Goal: Task Accomplishment & Management: Use online tool/utility

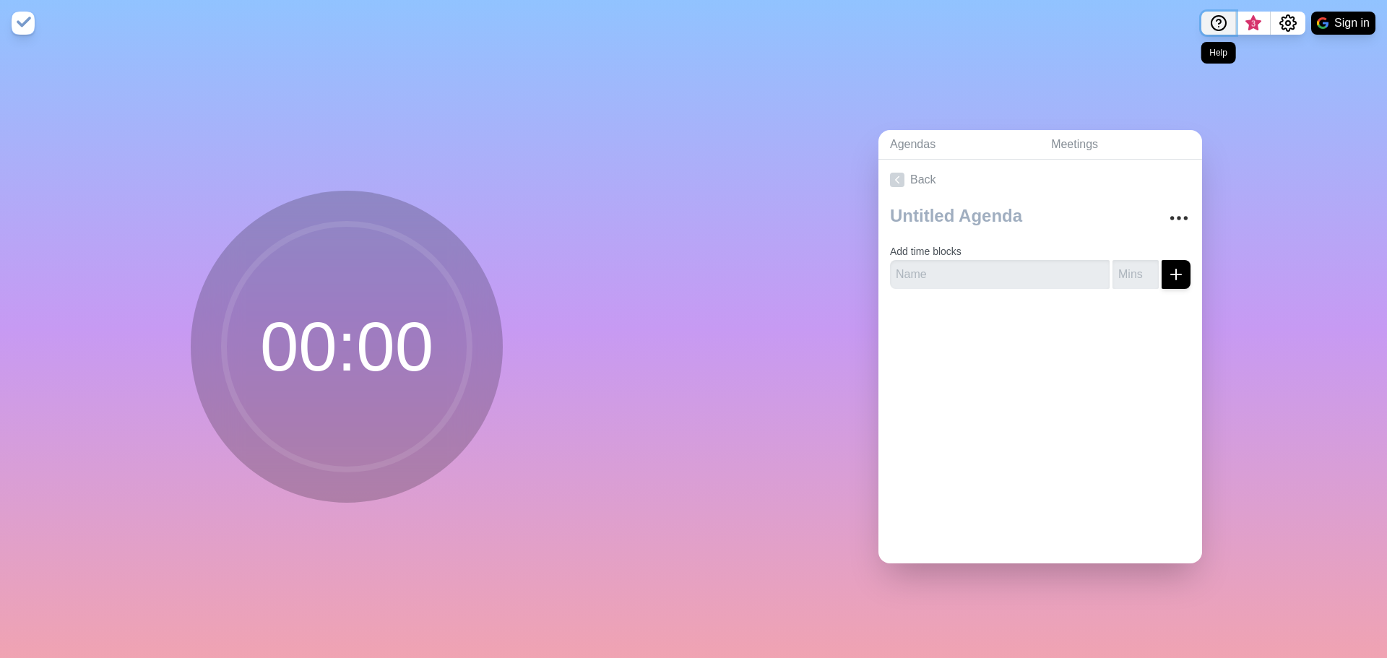
click at [1219, 17] on circle "Help" at bounding box center [1218, 23] width 14 height 14
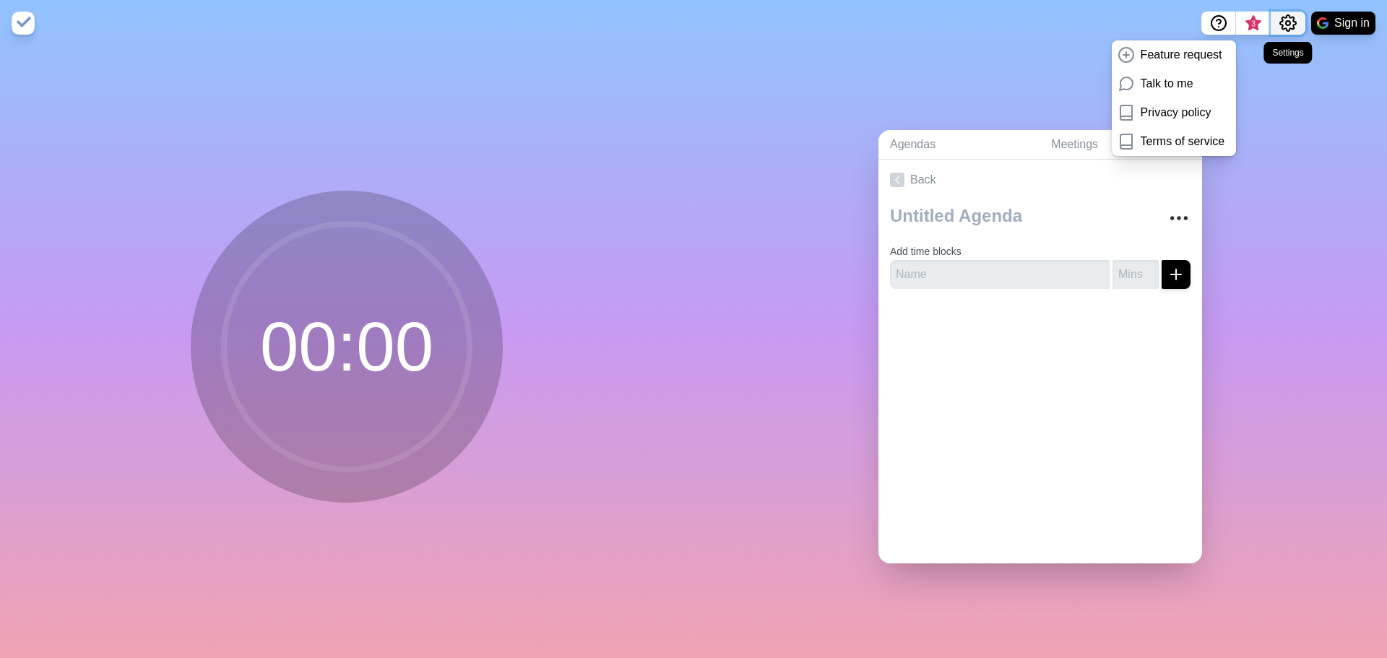
click at [1302, 23] on button "Settings" at bounding box center [1288, 23] width 35 height 23
click at [1156, 58] on p "Feature request" at bounding box center [1182, 54] width 82 height 17
click at [17, 27] on img at bounding box center [23, 23] width 23 height 23
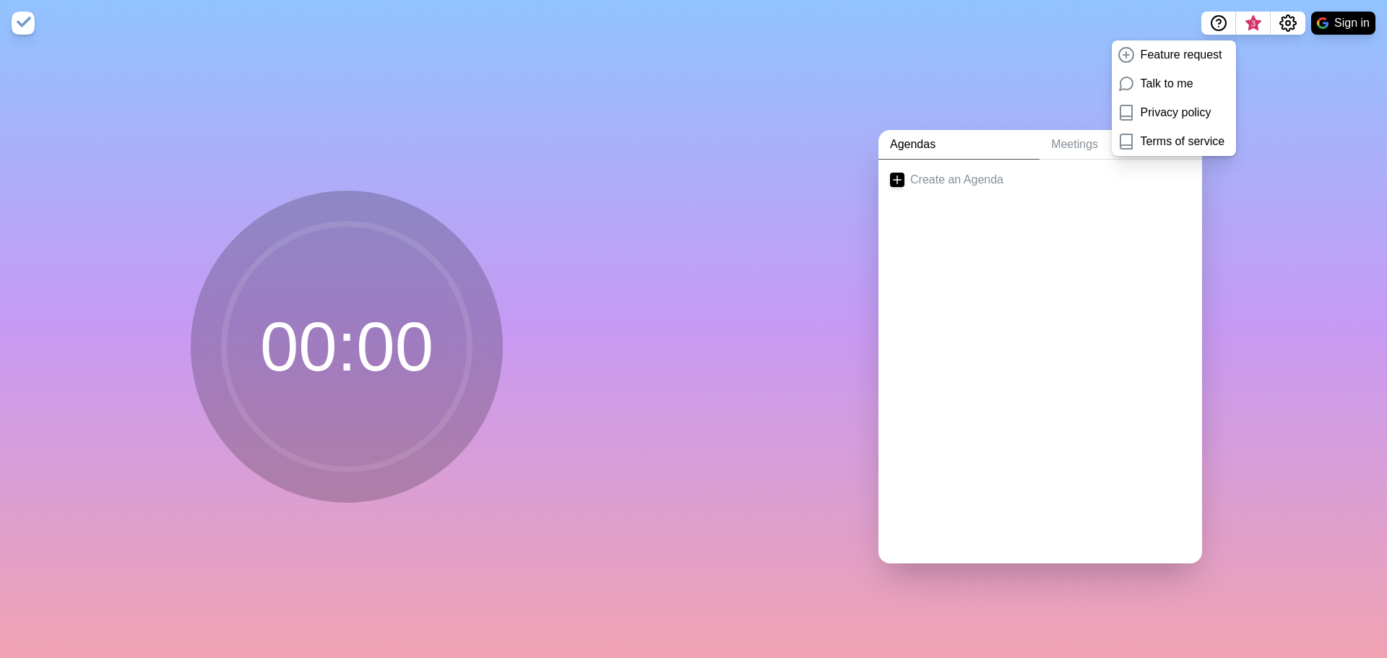
click at [17, 27] on img at bounding box center [23, 23] width 23 height 23
click at [1157, 84] on p "Talk to me" at bounding box center [1167, 83] width 53 height 17
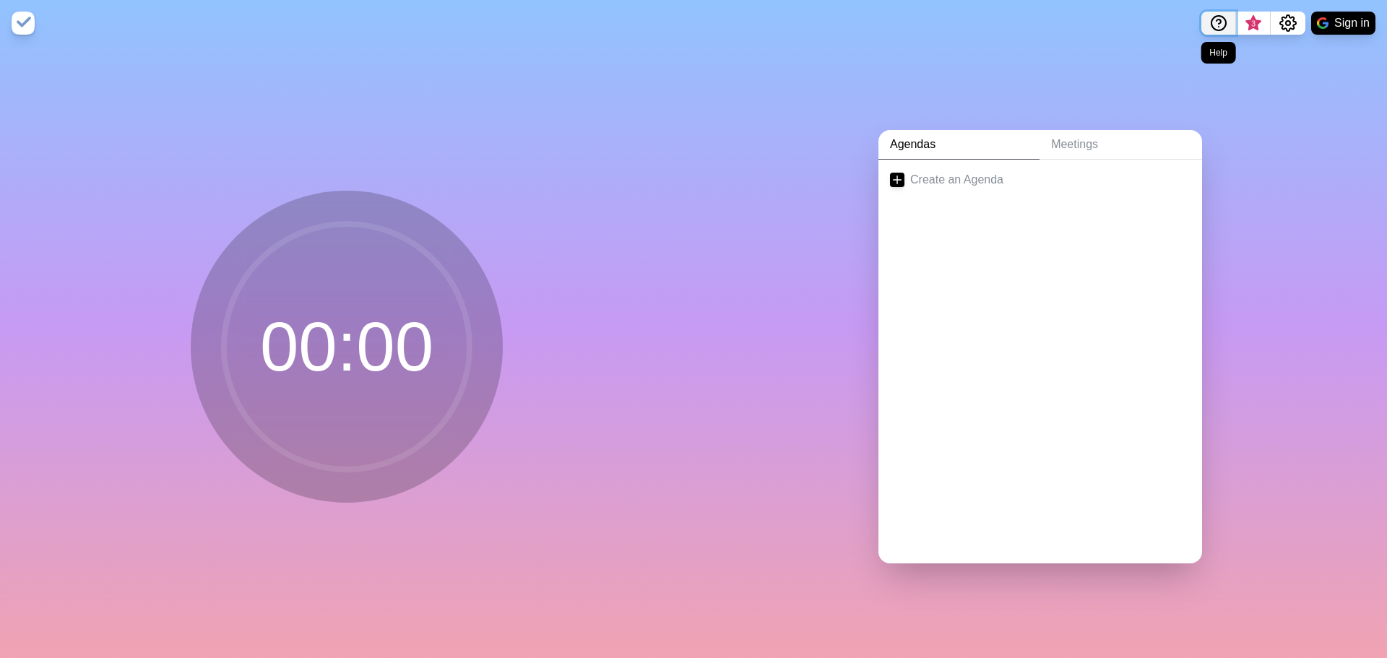
click at [1212, 27] on circle "Help" at bounding box center [1218, 23] width 14 height 14
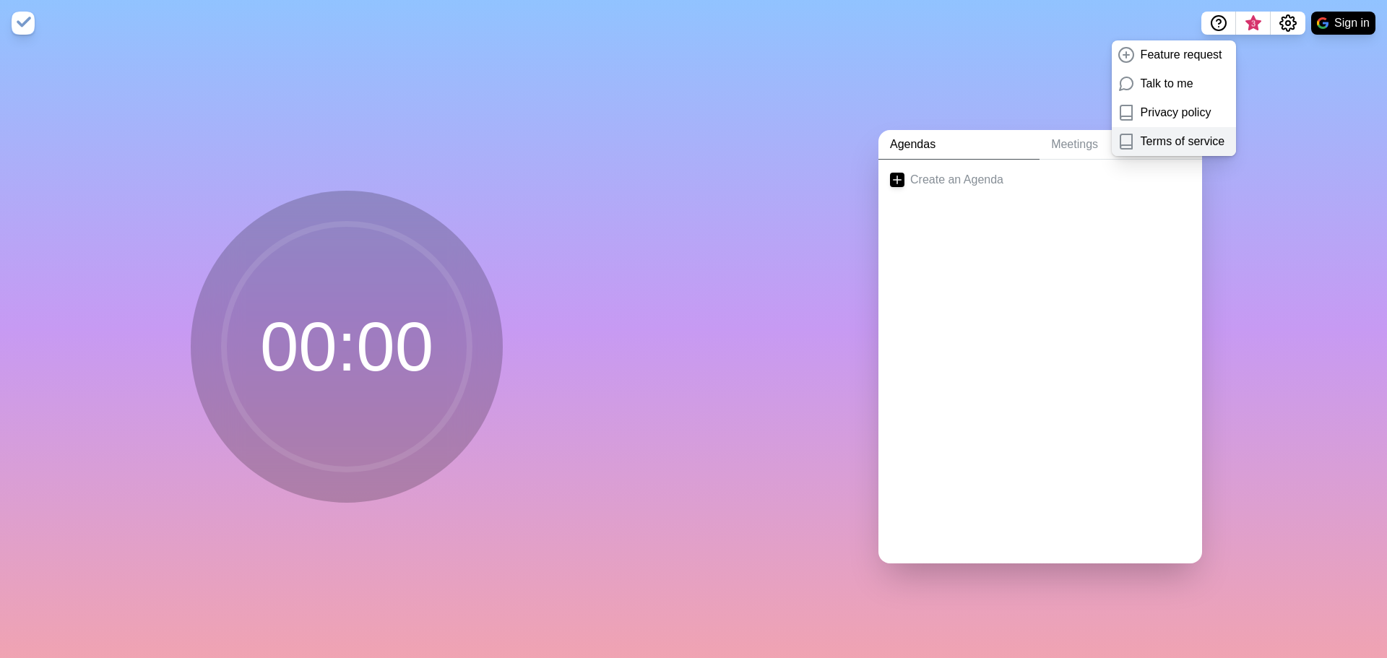
click at [1182, 147] on p "Terms of service" at bounding box center [1183, 141] width 84 height 17
click at [1323, 108] on div "Agendas Meetings Create an Agenda" at bounding box center [1039, 352] width 693 height 612
click at [1253, 18] on span "3" at bounding box center [1253, 24] width 12 height 12
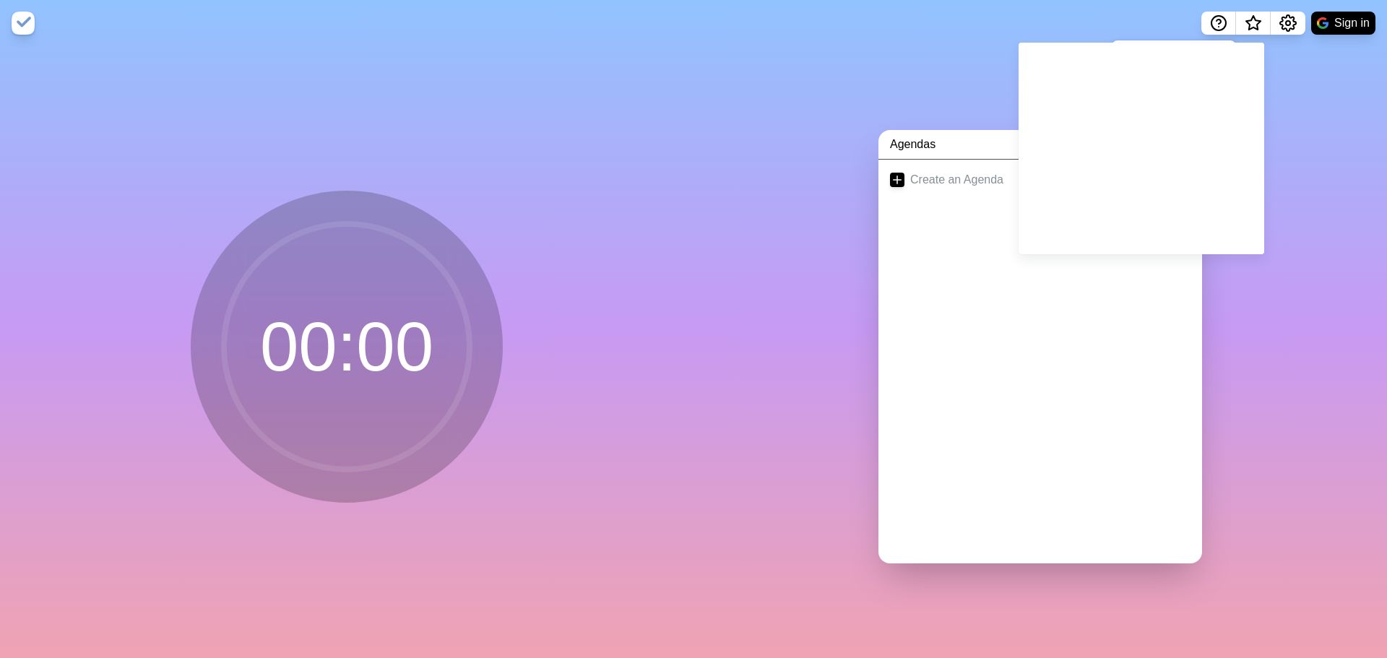
click at [1301, 252] on div "Agendas Meetings Create an Agenda" at bounding box center [1039, 352] width 693 height 612
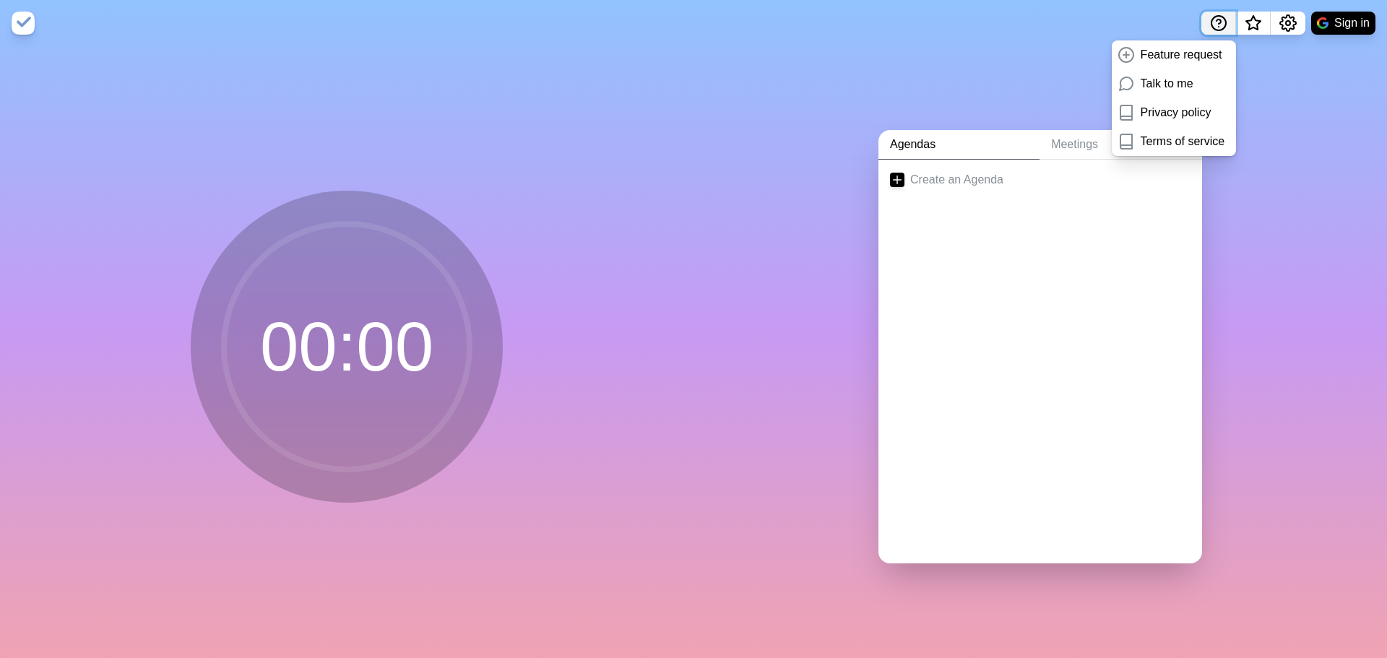
click at [1211, 25] on circle "Help" at bounding box center [1218, 23] width 14 height 14
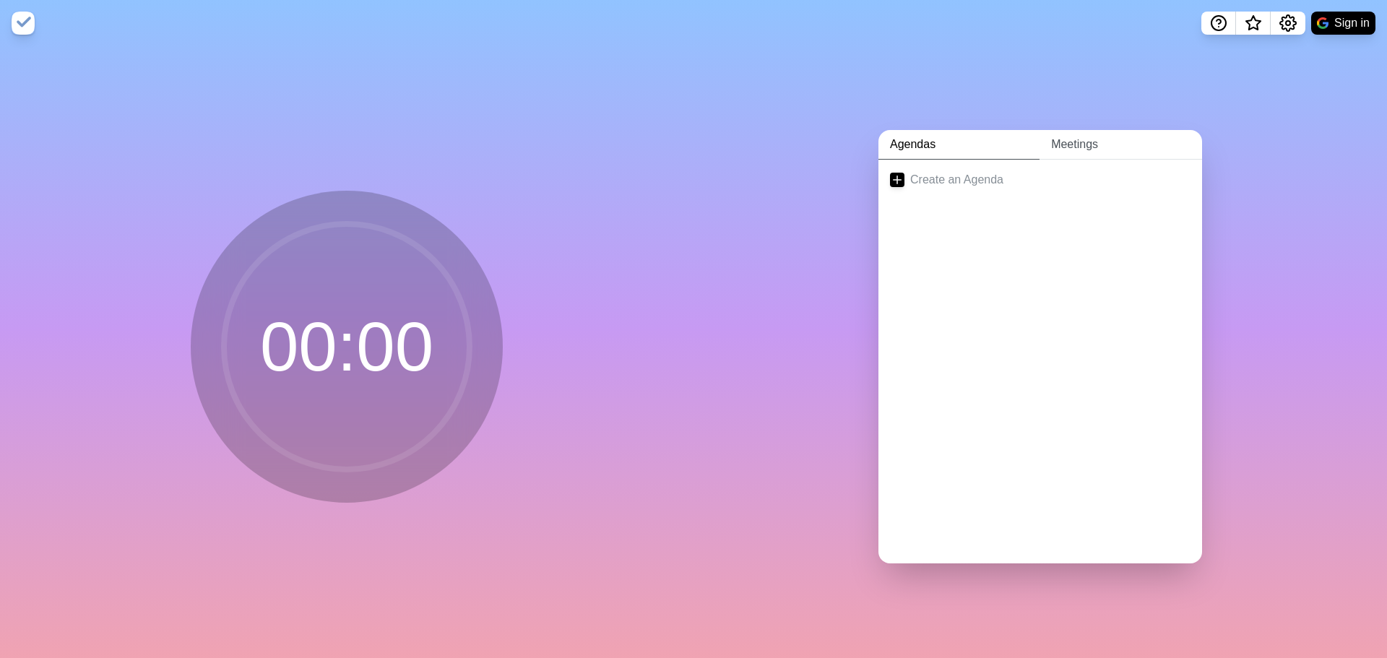
click at [1077, 130] on link "Meetings" at bounding box center [1120, 145] width 163 height 30
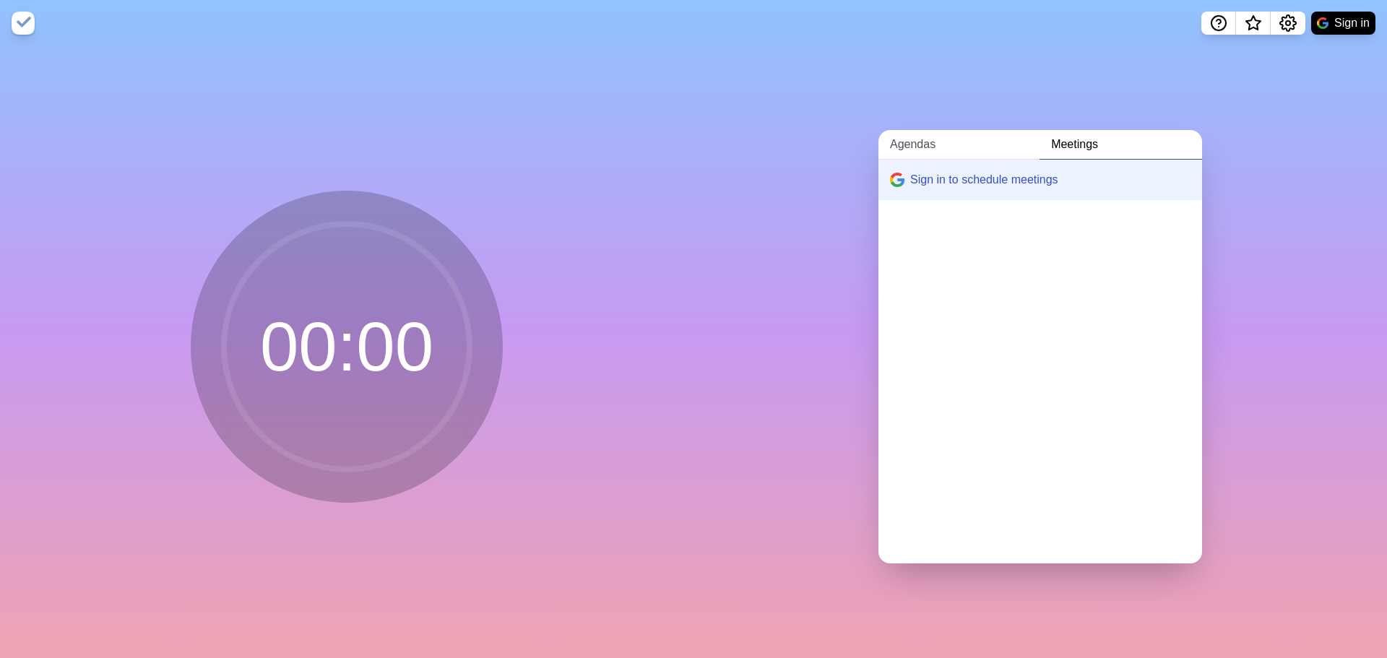
click at [925, 131] on link "Agendas" at bounding box center [958, 145] width 161 height 30
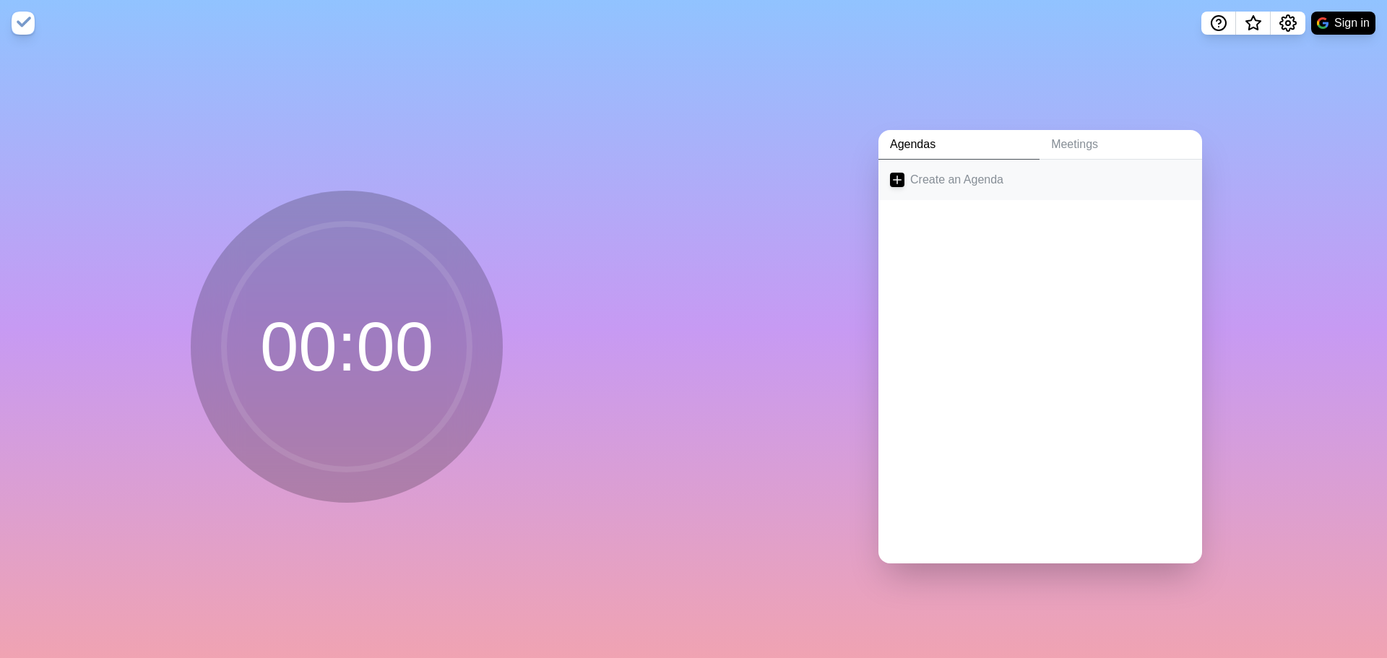
click at [969, 176] on link "Create an Agenda" at bounding box center [1040, 180] width 324 height 40
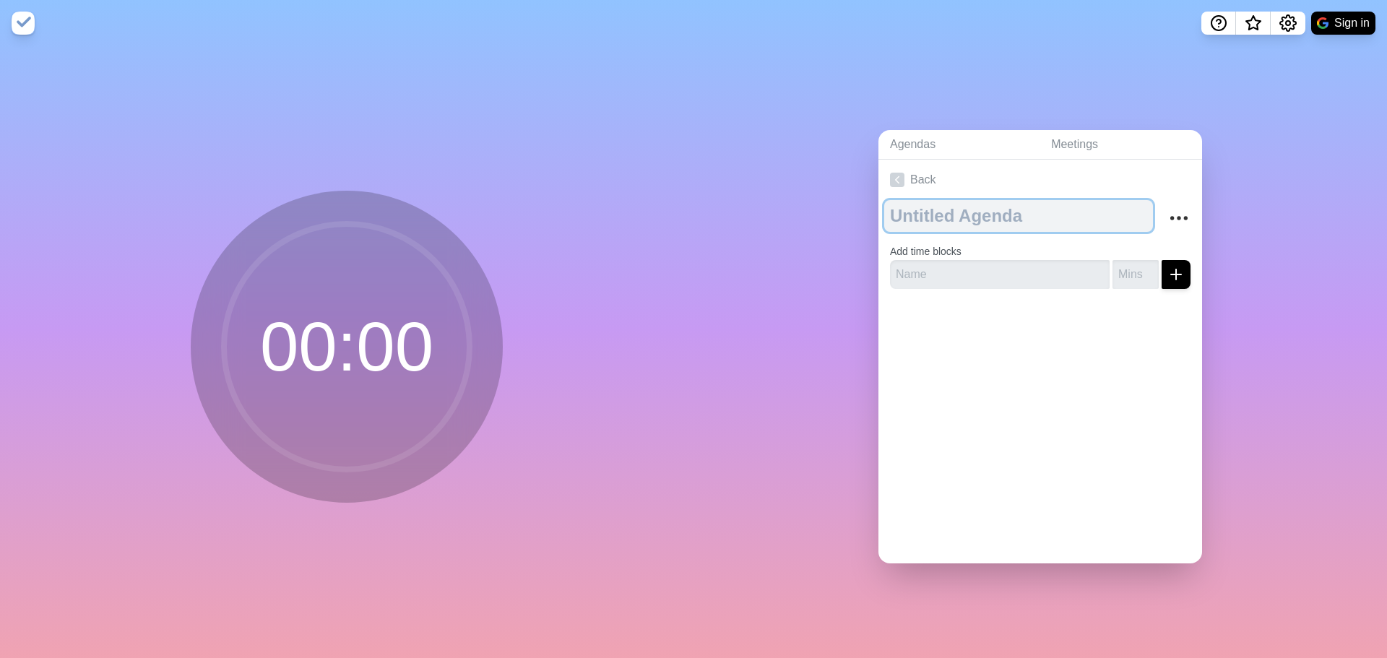
click at [995, 215] on textarea at bounding box center [1018, 216] width 269 height 32
type textarea "Test Meeting"
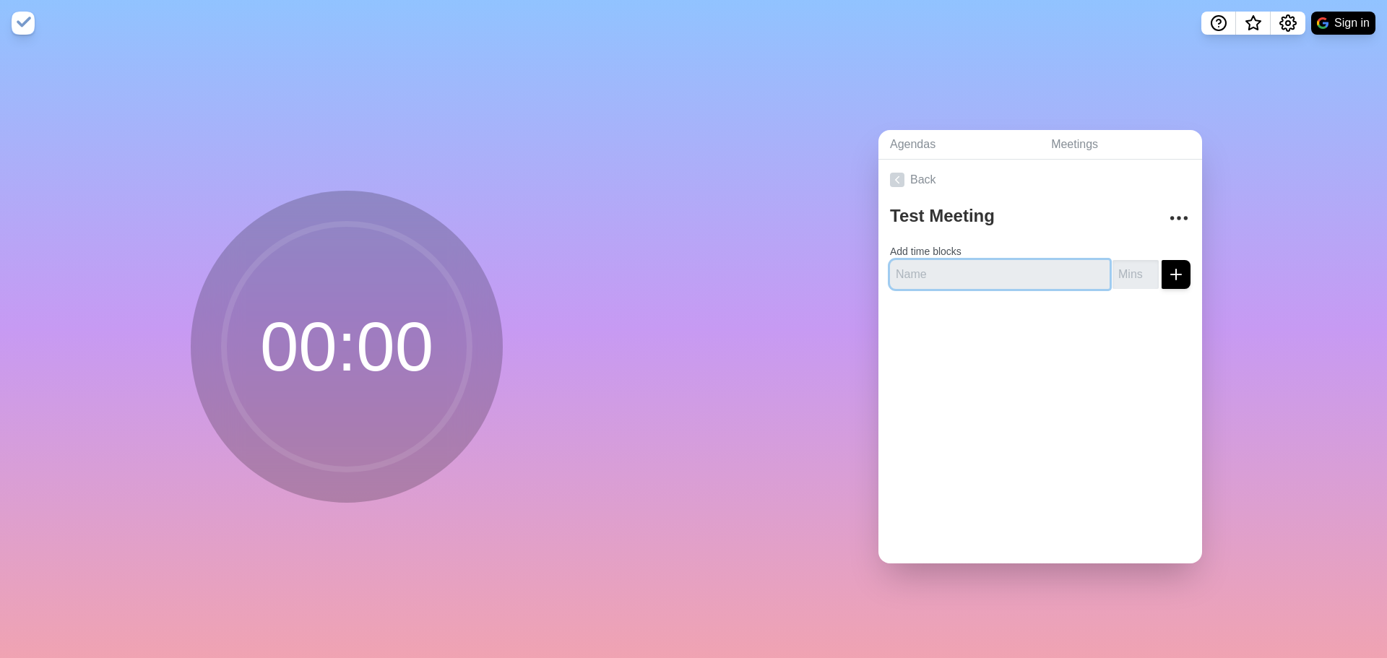
click at [1026, 272] on input "text" at bounding box center [1000, 274] width 220 height 29
